Goal: Task Accomplishment & Management: Use online tool/utility

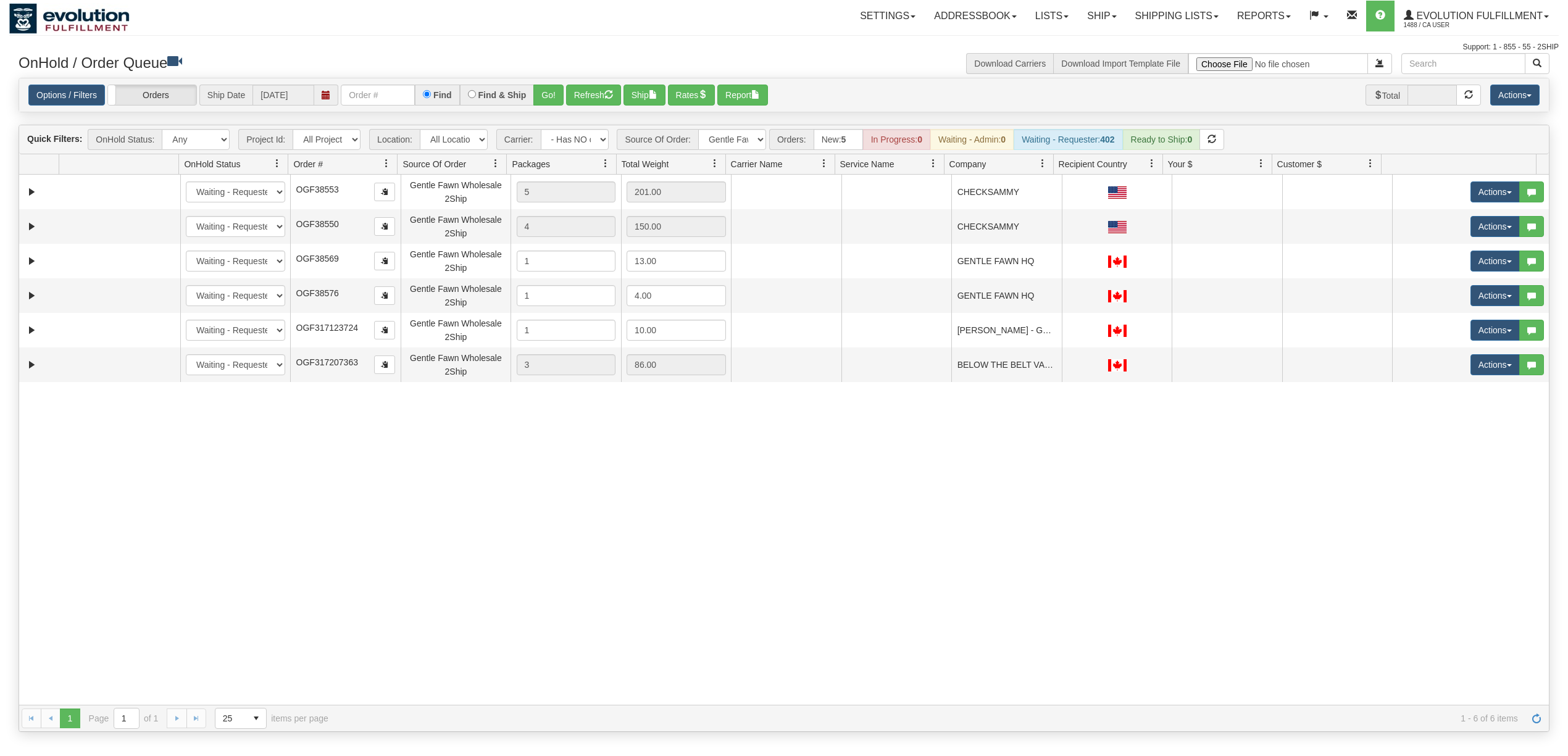
select select "-1"
select select "Gentle Fawn Wholesale 2Ship"
click at [592, 102] on button "Refresh" at bounding box center [593, 95] width 55 height 21
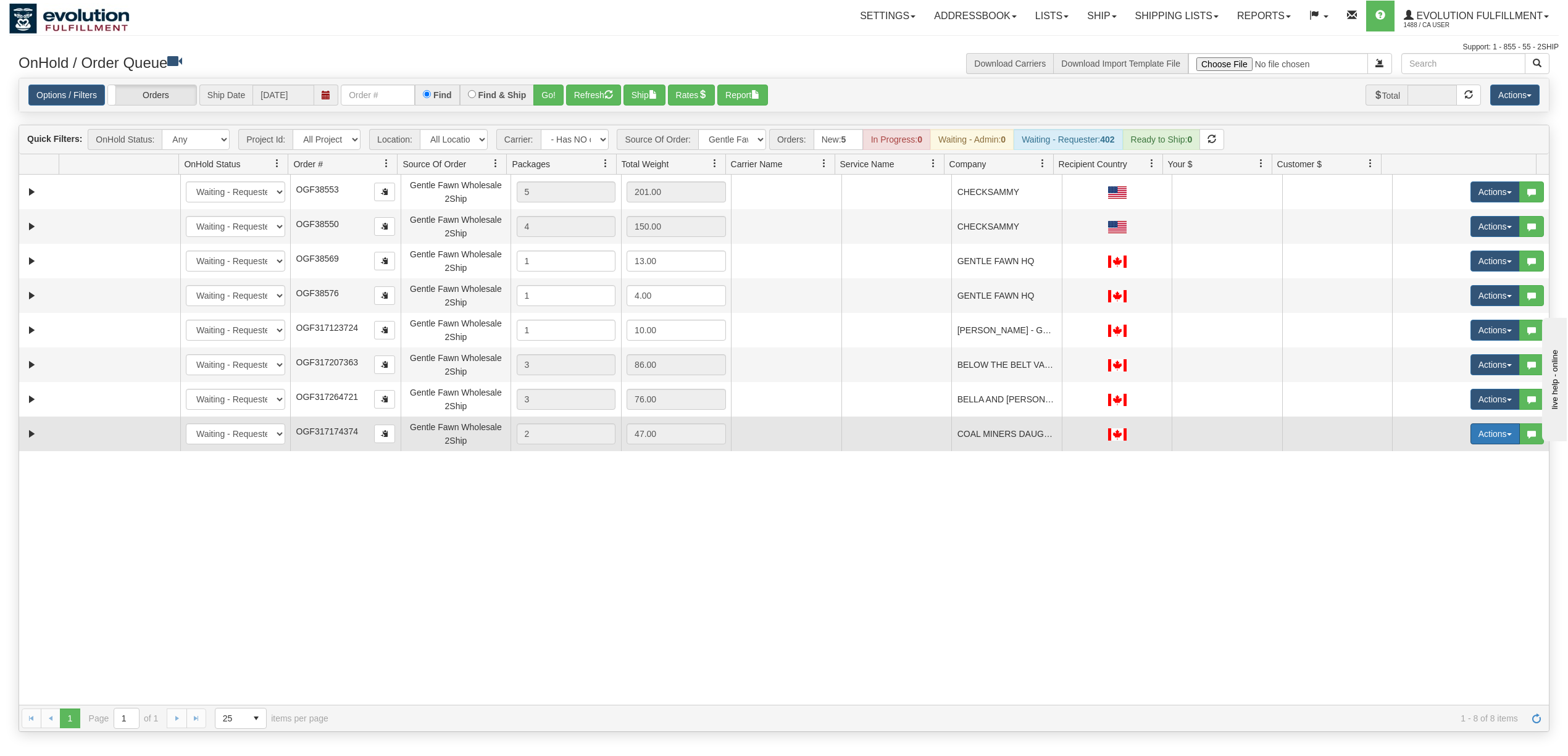
click at [1485, 436] on button "Actions" at bounding box center [1495, 434] width 50 height 21
click at [1442, 491] on span "Rate All Services" at bounding box center [1469, 489] width 74 height 10
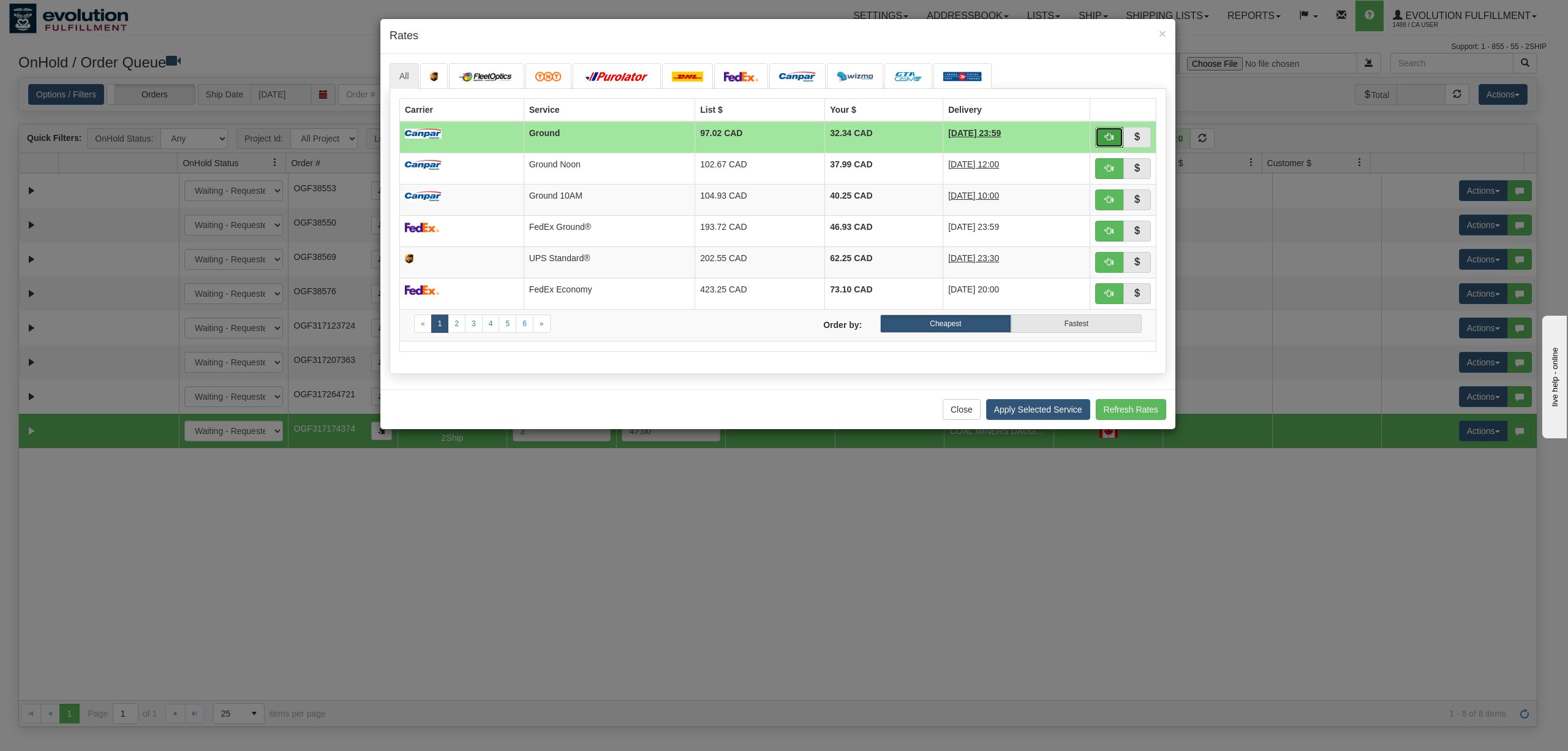
click at [1105, 140] on span "button" at bounding box center [1109, 136] width 8 height 8
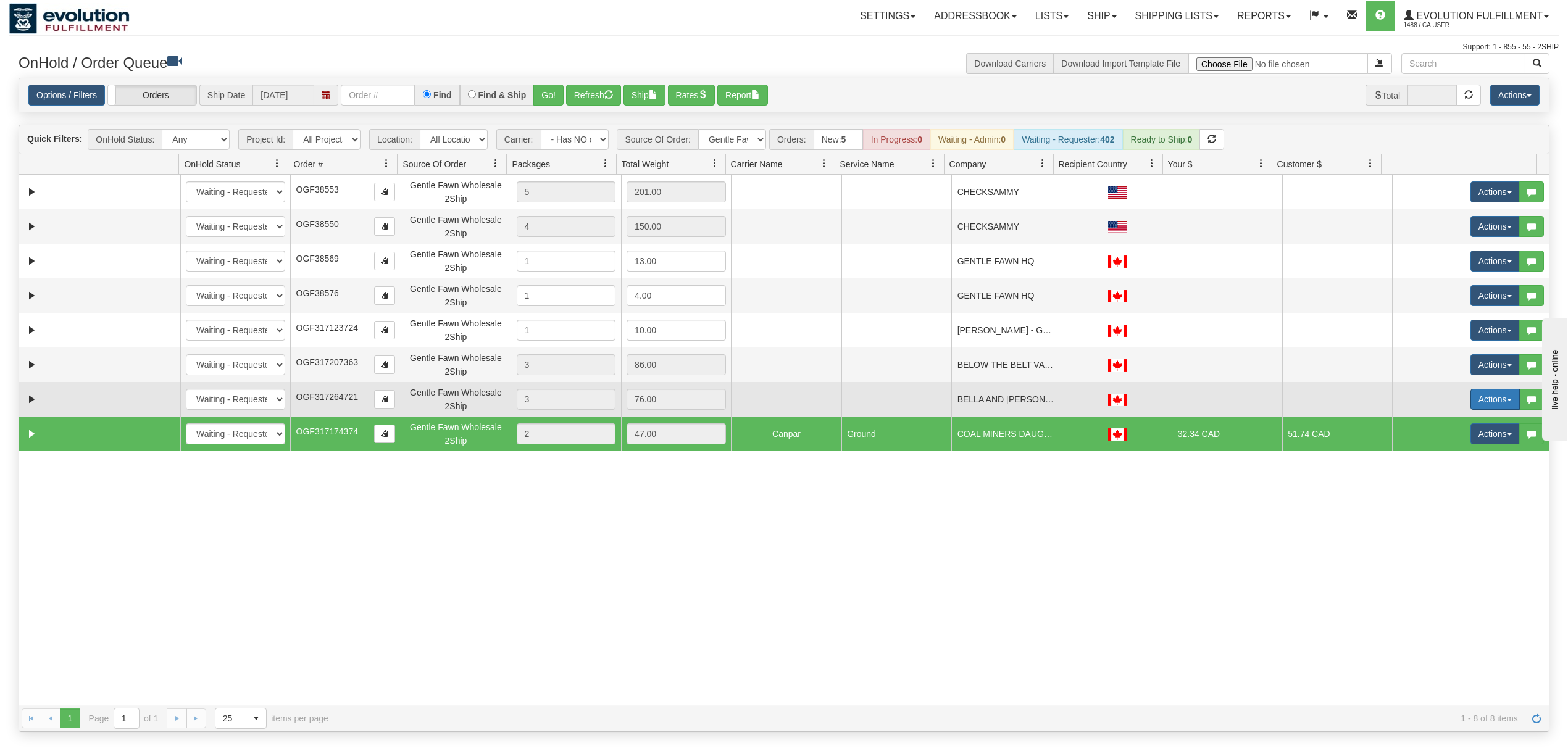
click at [1493, 403] on button "Actions" at bounding box center [1495, 399] width 50 height 21
click at [1439, 459] on span "Rate All Services" at bounding box center [1469, 454] width 74 height 10
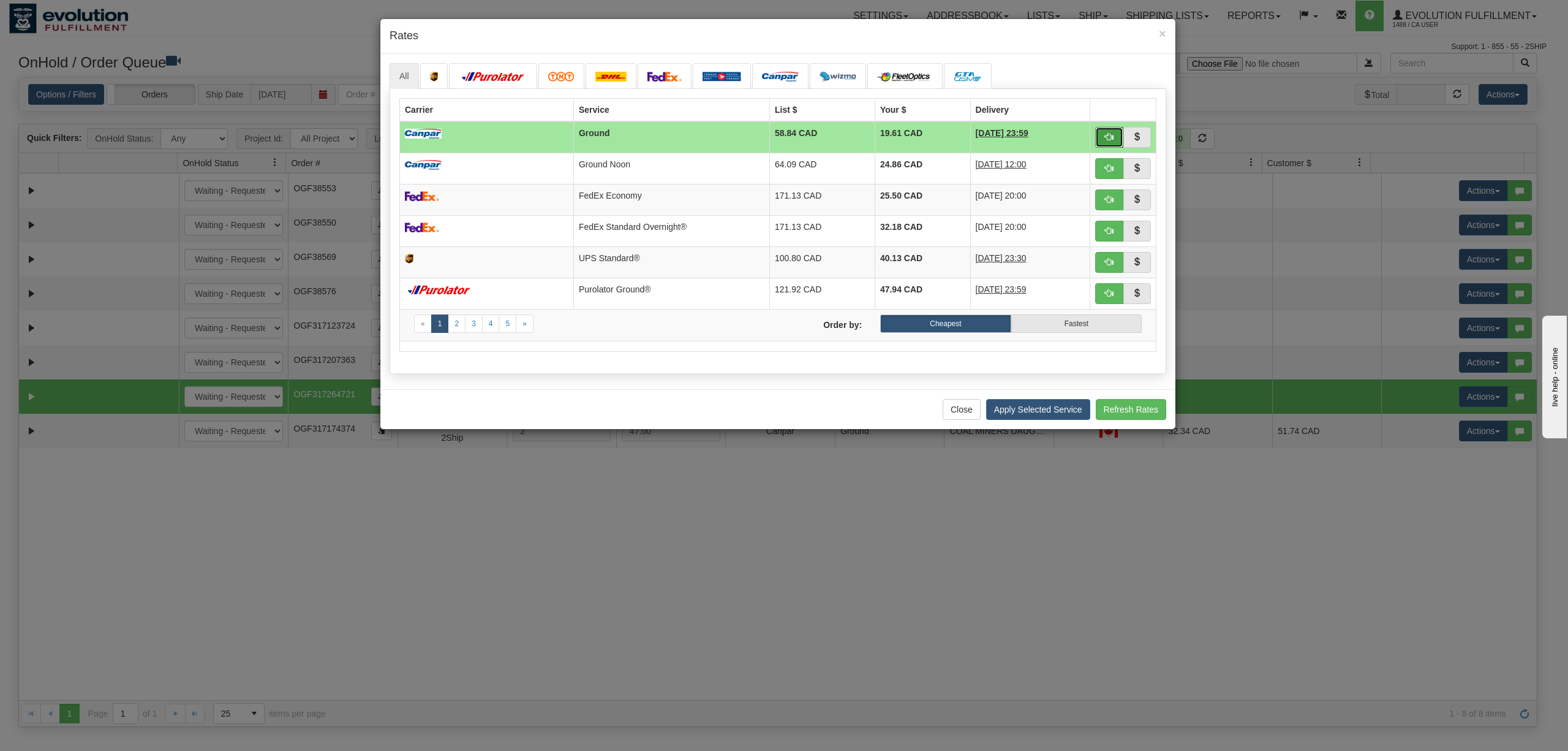
click at [1109, 145] on button "button" at bounding box center [1109, 137] width 28 height 21
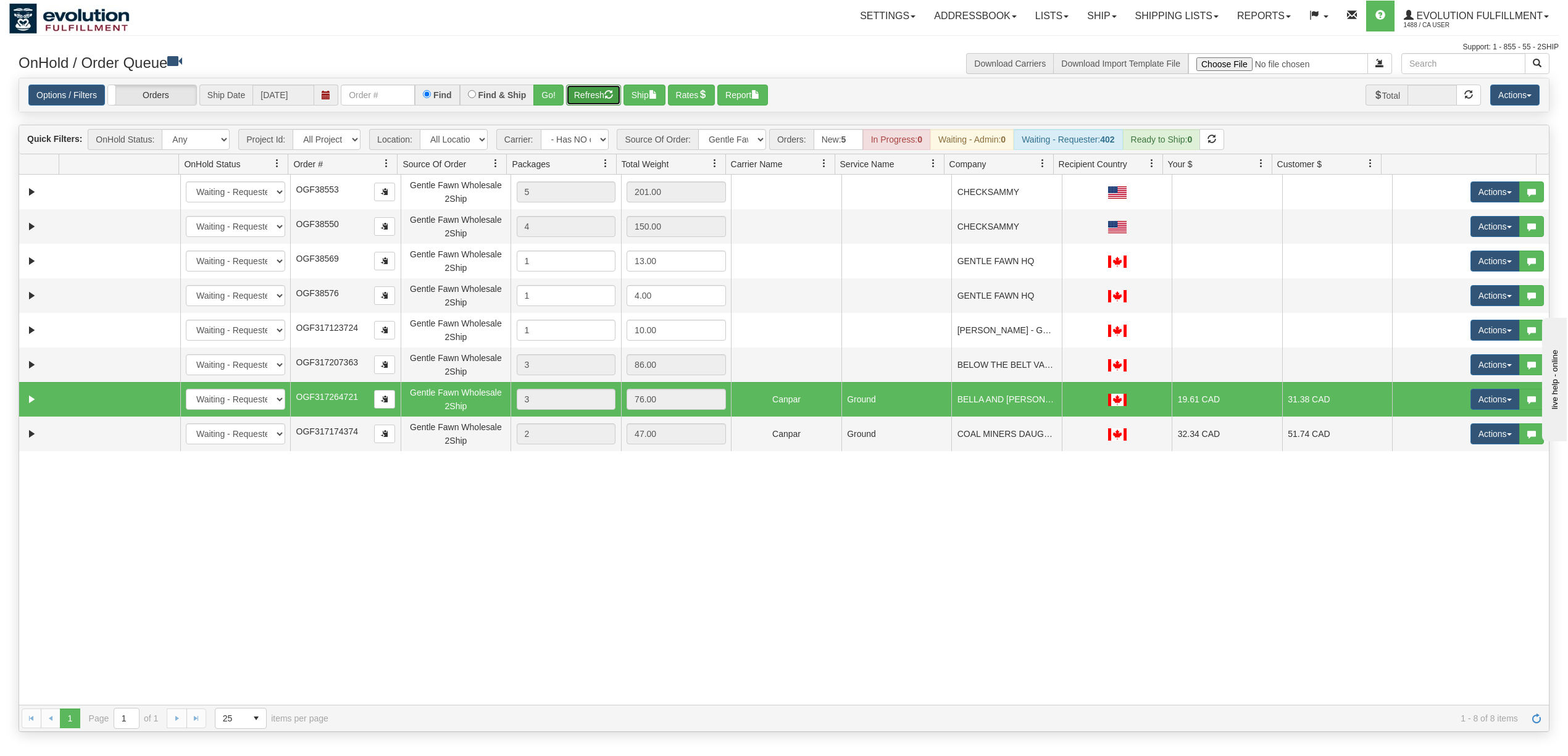
click at [595, 90] on button "Refresh" at bounding box center [593, 95] width 55 height 21
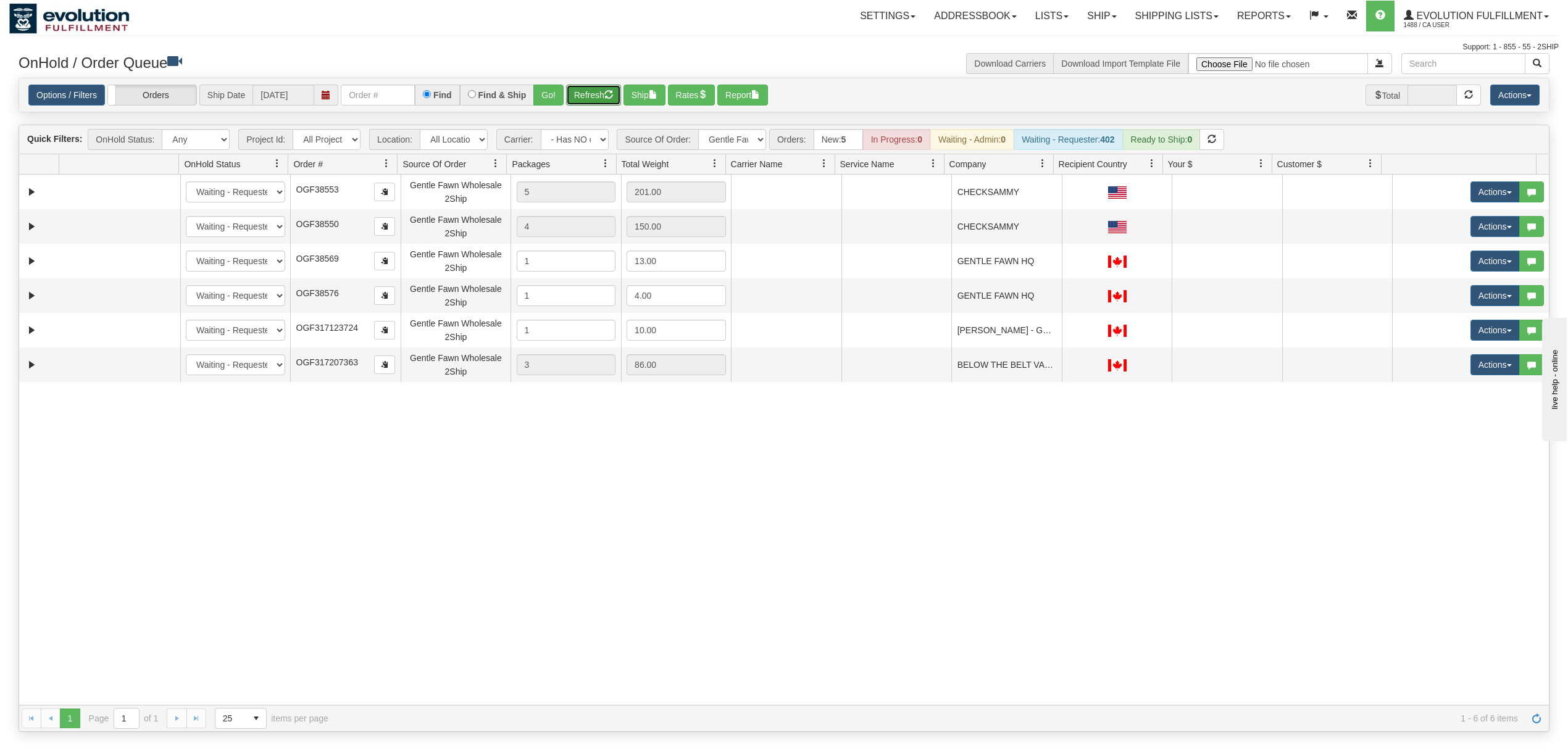
click at [595, 90] on button "Refresh" at bounding box center [593, 95] width 55 height 21
